Goal: Navigation & Orientation: Find specific page/section

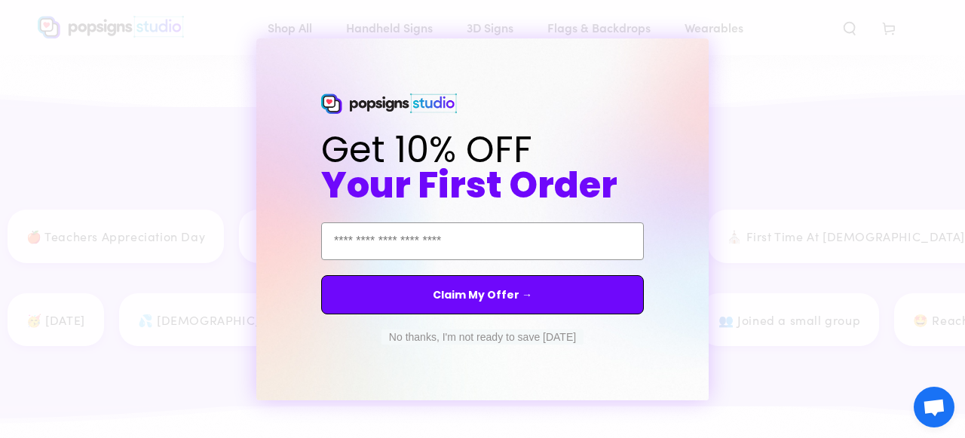
scroll to position [1920, 0]
click at [495, 338] on button "No thanks, I'm not ready to save [DATE]" at bounding box center [482, 336] width 202 height 15
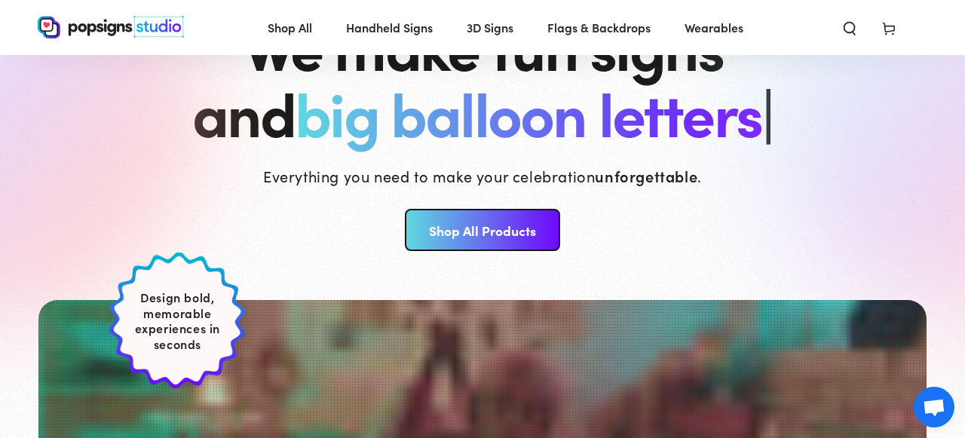
scroll to position [0, 0]
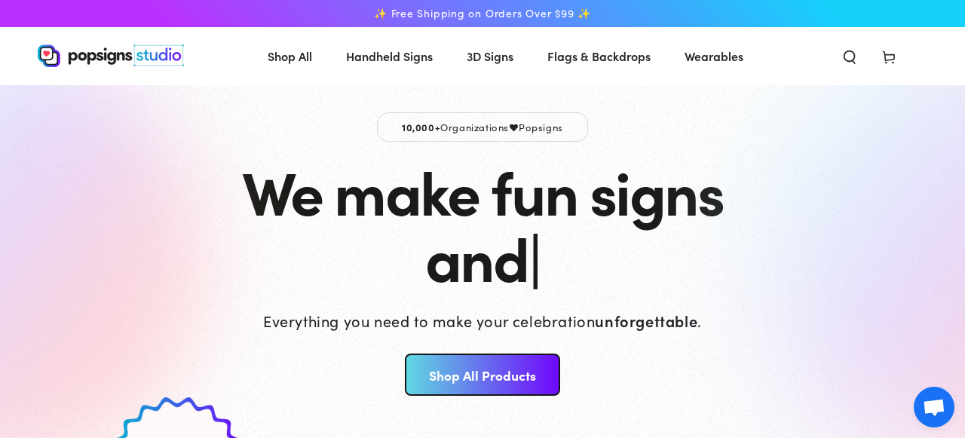
click at [112, 54] on img at bounding box center [111, 55] width 146 height 23
click at [857, 57] on icon "Search our site" at bounding box center [849, 56] width 15 height 15
